Goal: Transaction & Acquisition: Purchase product/service

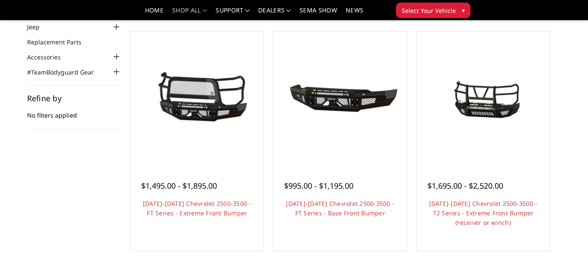
scroll to position [75, 0]
click at [340, 160] on div at bounding box center [340, 97] width 129 height 129
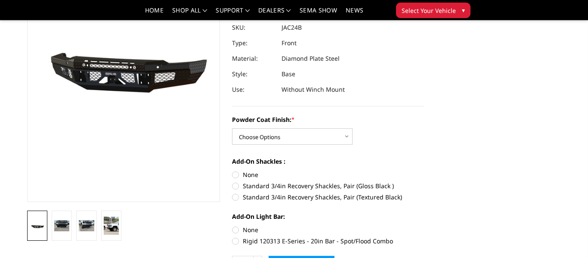
scroll to position [101, 0]
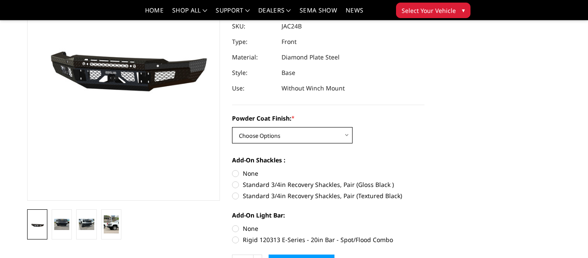
click at [318, 137] on select "Choose Options Bare Metal Gloss Black Powder Coat Textured Black Powder Coat" at bounding box center [292, 135] width 121 height 16
select select "3385"
click at [232, 127] on select "Choose Options Bare Metal Gloss Black Powder Coat Textured Black Powder Coat" at bounding box center [292, 135] width 121 height 16
click at [234, 184] on label "Standard 3/4in Recovery Shackles, Pair (Gloss Black )" at bounding box center [328, 184] width 193 height 9
click at [425, 169] on input "Standard 3/4in Recovery Shackles, Pair (Gloss Black )" at bounding box center [425, 169] width 0 height 0
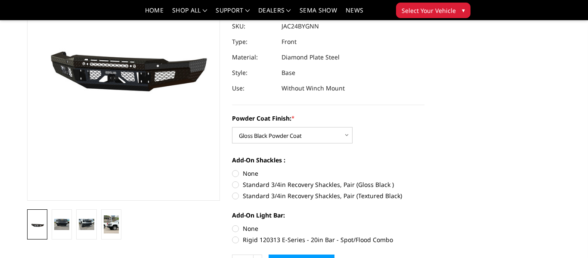
radio input "true"
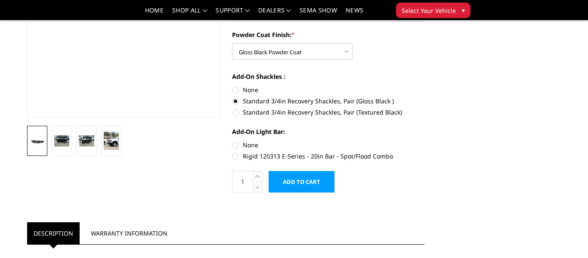
scroll to position [192, 0]
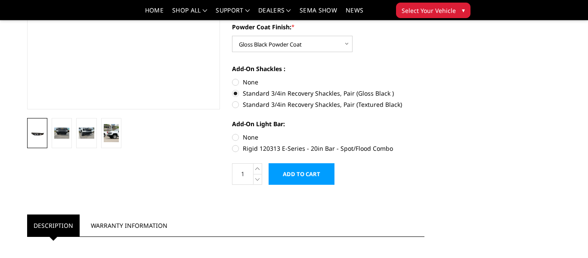
click at [236, 140] on label "None" at bounding box center [328, 137] width 193 height 9
click at [233, 133] on input "None" at bounding box center [232, 133] width 0 height 0
radio input "true"
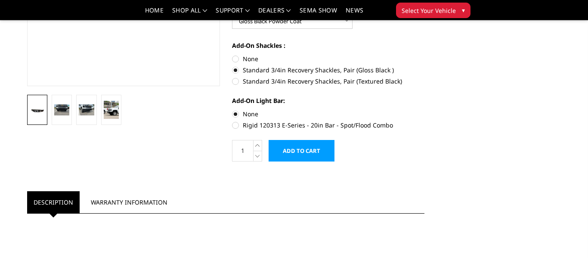
scroll to position [214, 0]
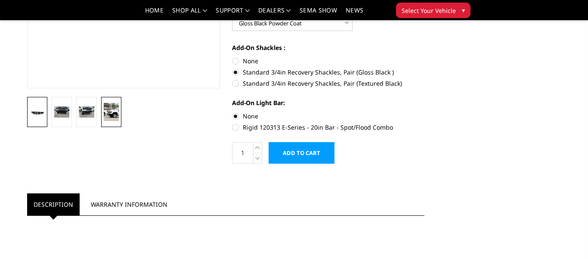
click at [109, 110] on img at bounding box center [111, 112] width 15 height 18
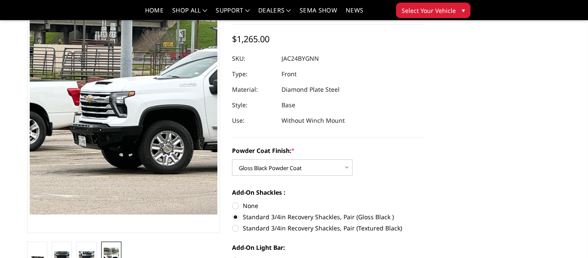
scroll to position [68, 0]
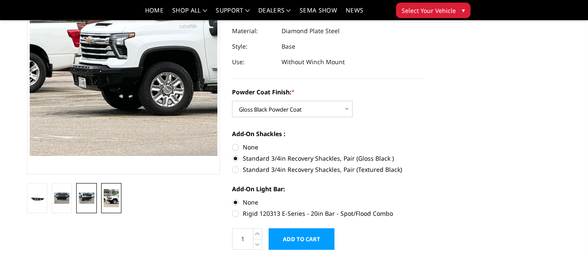
click at [88, 202] on img at bounding box center [86, 197] width 15 height 11
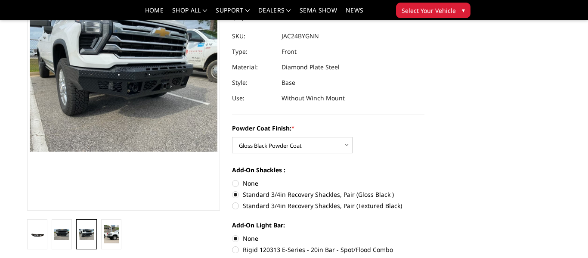
scroll to position [88, 0]
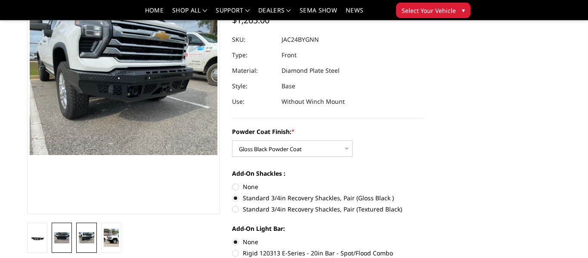
click at [61, 241] on img at bounding box center [61, 237] width 15 height 11
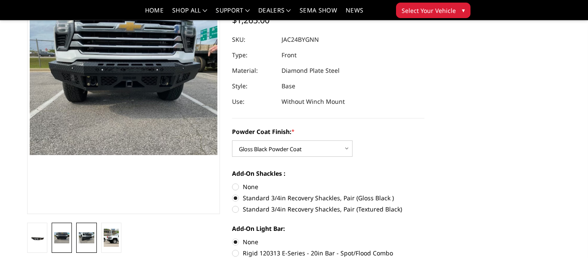
click at [85, 241] on img at bounding box center [86, 237] width 15 height 11
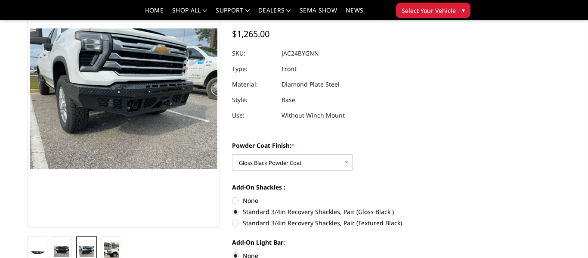
scroll to position [75, 0]
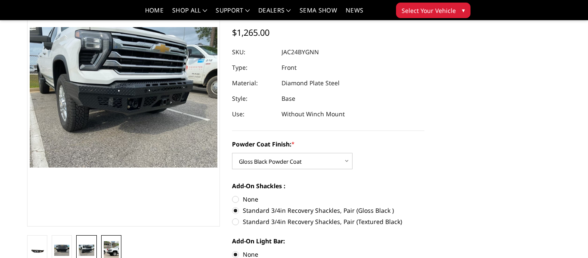
click at [108, 247] on img at bounding box center [111, 250] width 15 height 18
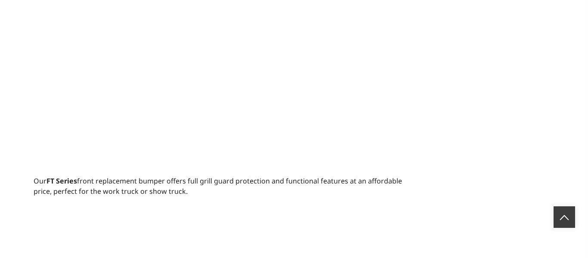
scroll to position [0, 0]
